Goal: Complete application form: Complete application form

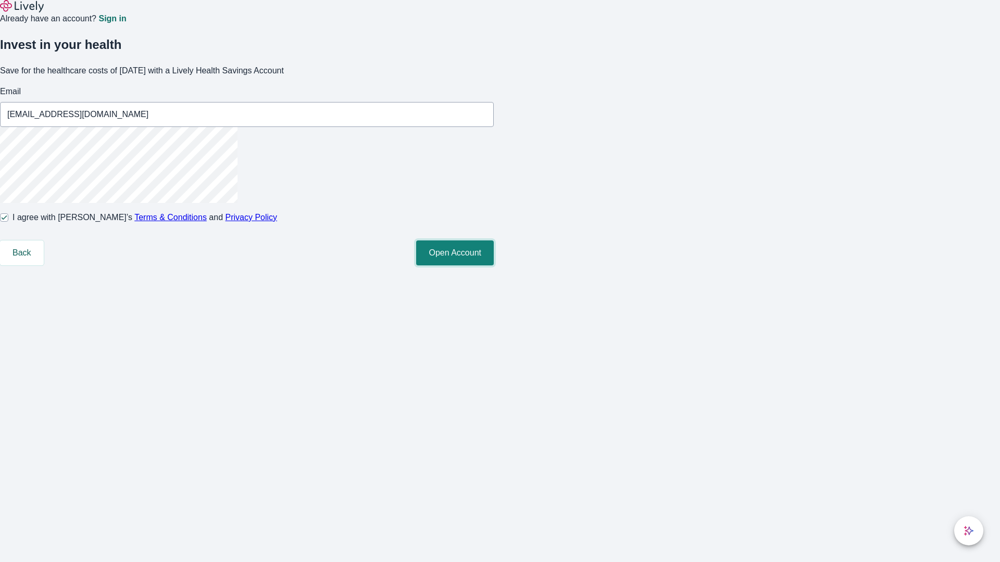
click at [494, 266] on button "Open Account" at bounding box center [455, 253] width 78 height 25
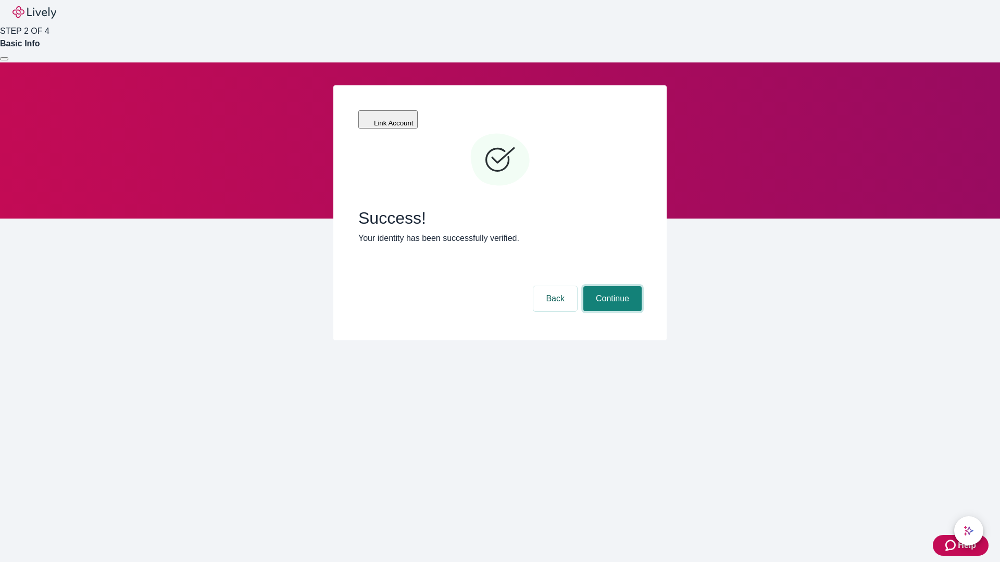
click at [611, 286] on button "Continue" at bounding box center [612, 298] width 58 height 25
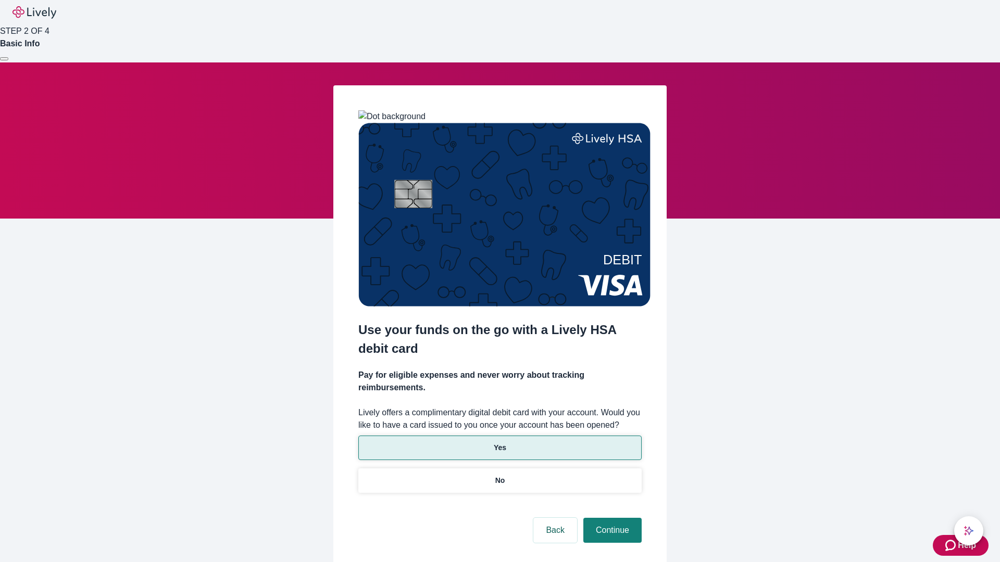
click at [499, 443] on p "Yes" at bounding box center [500, 448] width 12 height 11
click at [611, 518] on button "Continue" at bounding box center [612, 530] width 58 height 25
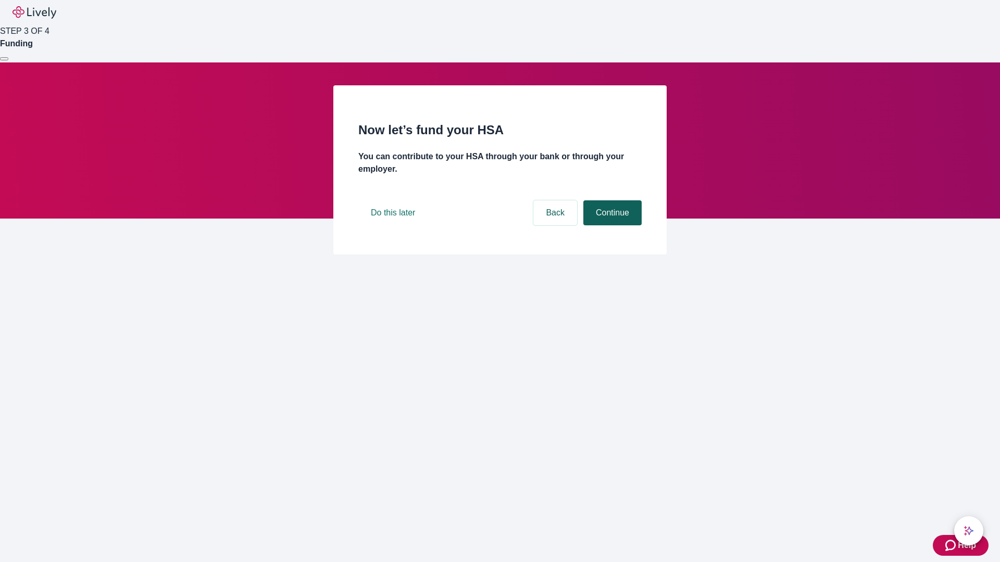
click at [611, 225] on button "Continue" at bounding box center [612, 212] width 58 height 25
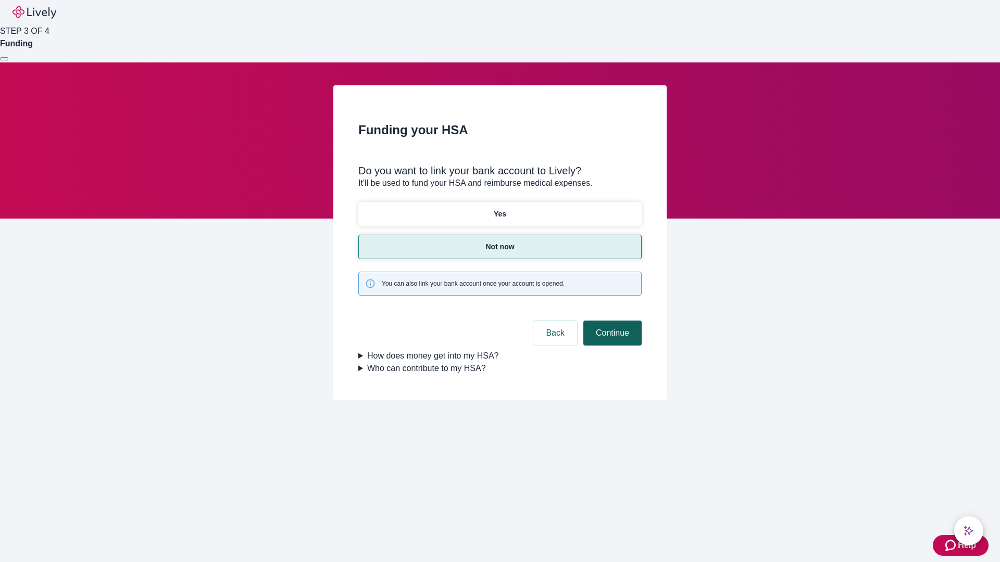
click at [611, 321] on button "Continue" at bounding box center [612, 333] width 58 height 25
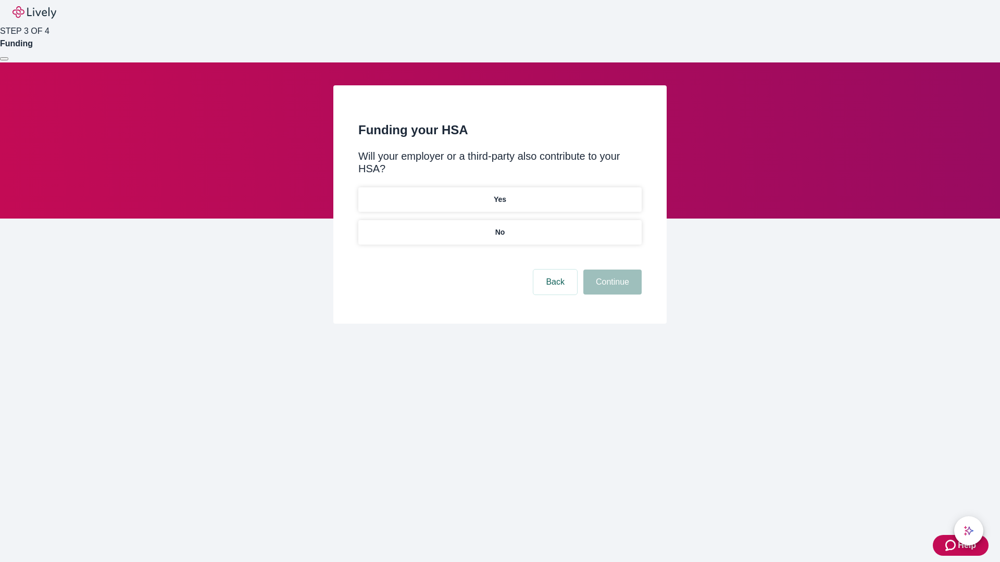
click at [499, 227] on p "No" at bounding box center [500, 232] width 10 height 11
click at [611, 270] on button "Continue" at bounding box center [612, 282] width 58 height 25
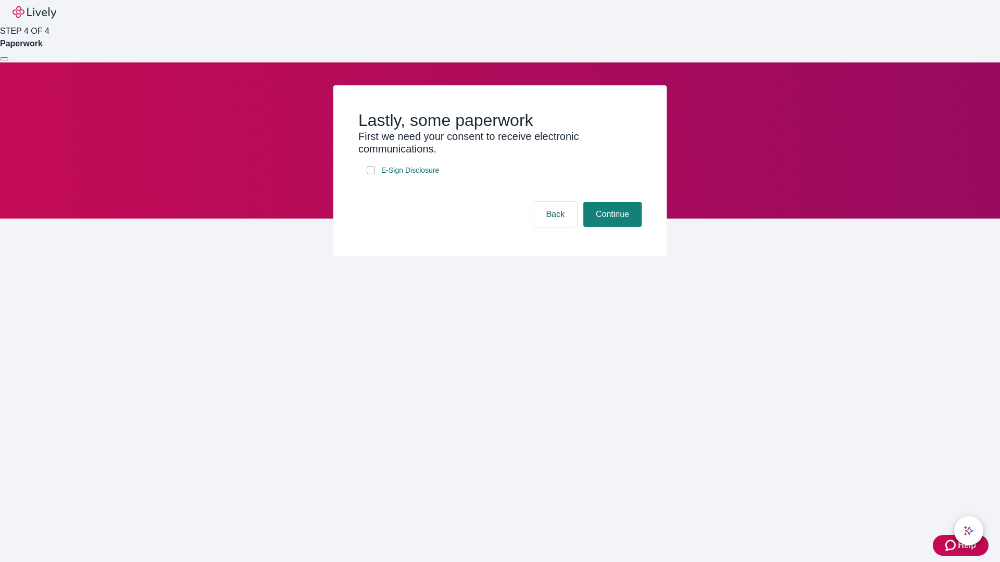
click at [371, 174] on input "E-Sign Disclosure" at bounding box center [371, 170] width 8 height 8
checkbox input "true"
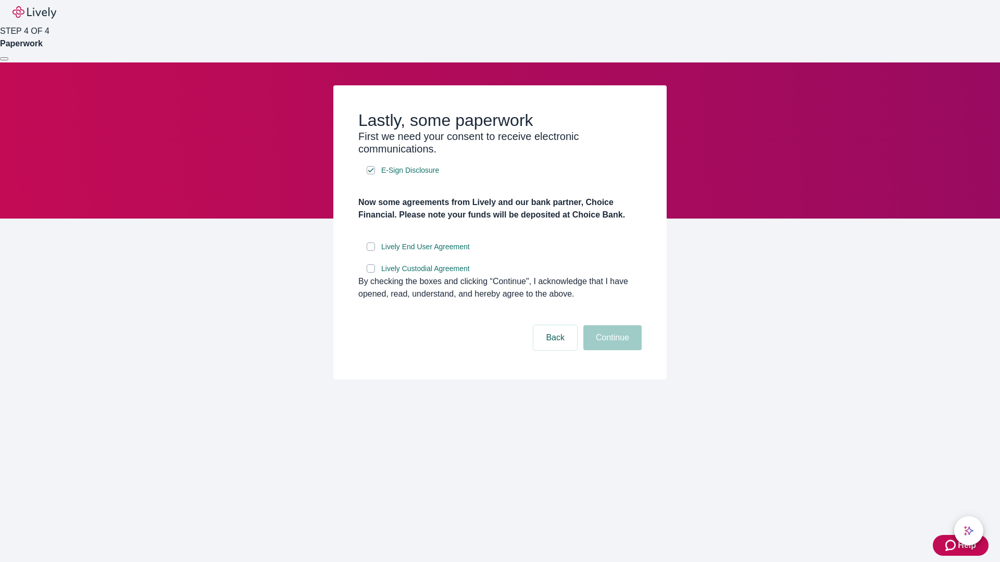
click at [371, 251] on input "Lively End User Agreement" at bounding box center [371, 247] width 8 height 8
checkbox input "true"
click at [371, 273] on input "Lively Custodial Agreement" at bounding box center [371, 269] width 8 height 8
checkbox input "true"
click at [611, 350] on button "Continue" at bounding box center [612, 337] width 58 height 25
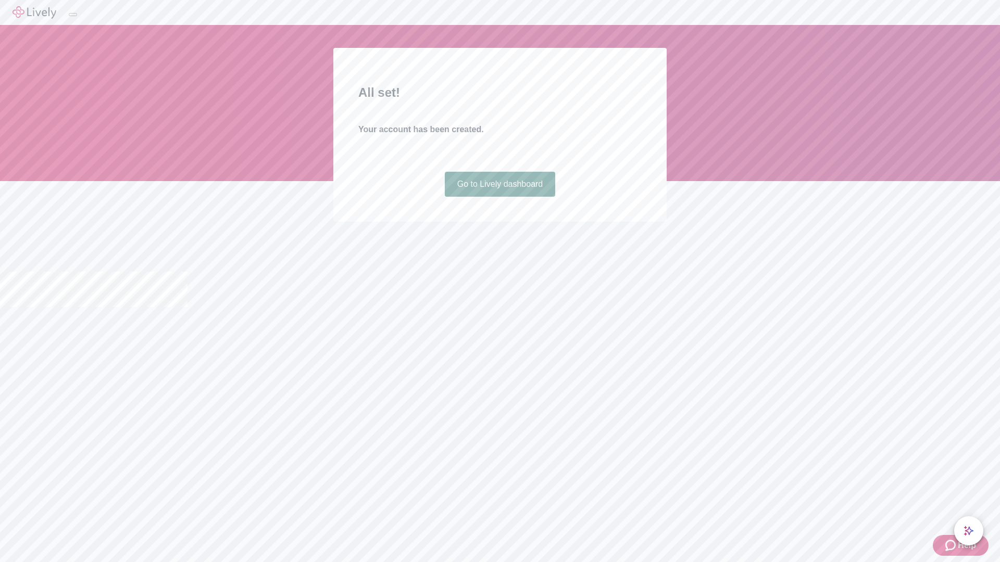
click at [499, 197] on link "Go to Lively dashboard" at bounding box center [500, 184] width 111 height 25
